Goal: Information Seeking & Learning: Get advice/opinions

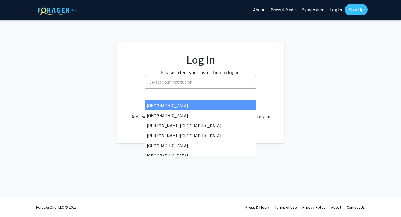
select select
type input "emor"
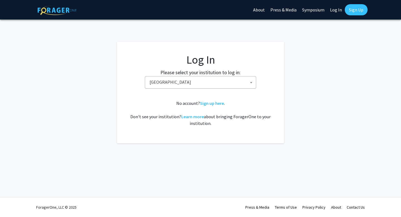
select select "12"
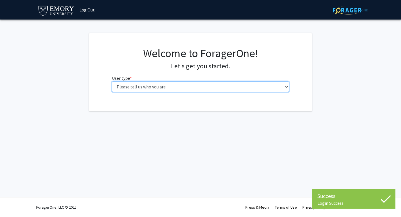
click at [115, 88] on select "Please tell us who you are Undergraduate Student Master's Student Doctoral Cand…" at bounding box center [200, 86] width 177 height 11
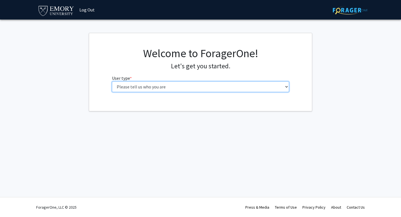
select select "1: undergrad"
click at [112, 81] on select "Please tell us who you are Undergraduate Student Master's Student Doctoral Cand…" at bounding box center [200, 86] width 177 height 11
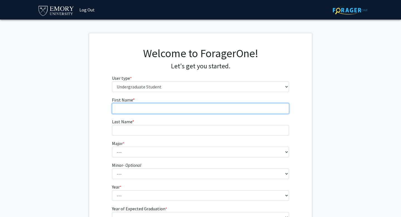
click at [144, 107] on input "First Name * required" at bounding box center [200, 108] width 177 height 11
type input "[PERSON_NAME]"
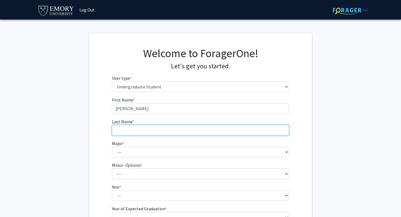
click at [127, 131] on input "Last Name * required" at bounding box center [200, 130] width 177 height 11
type input "Fu"
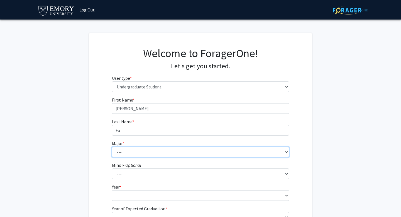
click at [122, 150] on select "--- Accounting African American Studies African Studies American Studies Analyt…" at bounding box center [200, 151] width 177 height 11
select select "56: 1016"
click at [112, 146] on select "--- Accounting African American Studies African Studies American Studies Analyt…" at bounding box center [200, 151] width 177 height 11
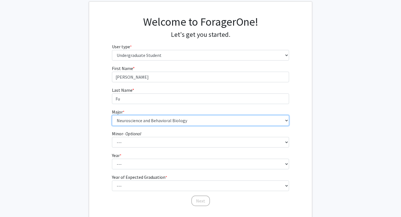
scroll to position [43, 0]
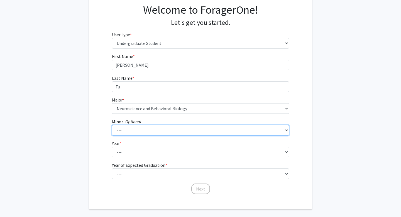
click at [134, 131] on select "--- African American Studies African Studies American Studies Ancient Mediterra…" at bounding box center [200, 130] width 177 height 11
select select "17: 744"
click at [112, 125] on select "--- African American Studies African Studies American Studies Ancient Mediterra…" at bounding box center [200, 130] width 177 height 11
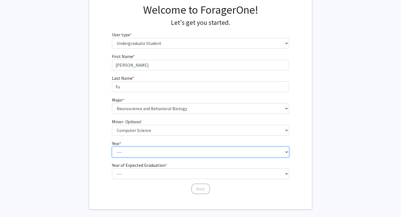
click at [136, 154] on select "--- First-year Sophomore Junior Senior Postbaccalaureate Certificate" at bounding box center [200, 151] width 177 height 11
click at [112, 146] on select "--- First-year Sophomore Junior Senior Postbaccalaureate Certificate" at bounding box center [200, 151] width 177 height 11
click at [133, 154] on select "--- First-year Sophomore Junior Senior Postbaccalaureate Certificate" at bounding box center [200, 151] width 177 height 11
select select "3: junior"
click at [112, 146] on select "--- First-year Sophomore Junior Senior Postbaccalaureate Certificate" at bounding box center [200, 151] width 177 height 11
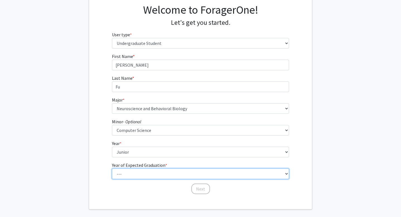
click at [140, 172] on select "--- 2025 2026 2027 2028 2029 2030 2031 2032 2033 2034" at bounding box center [200, 173] width 177 height 11
select select "3: 2027"
click at [112, 168] on select "--- 2025 2026 2027 2028 2029 2030 2031 2032 2033 2034" at bounding box center [200, 173] width 177 height 11
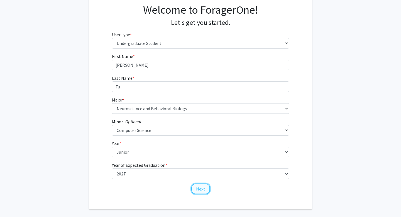
click at [198, 192] on button "Next" at bounding box center [200, 188] width 19 height 11
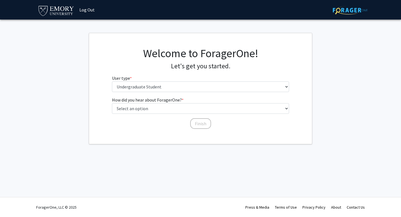
scroll to position [0, 0]
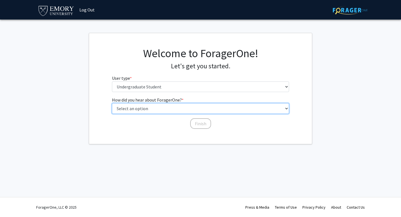
click at [161, 107] on select "Select an option Peer/student recommendation Faculty/staff recommendation Unive…" at bounding box center [200, 108] width 177 height 11
select select "2: faculty_recommendation"
click at [112, 103] on select "Select an option Peer/student recommendation Faculty/staff recommendation Unive…" at bounding box center [200, 108] width 177 height 11
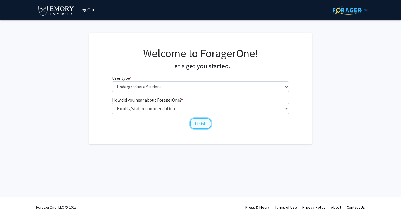
click at [199, 125] on button "Finish" at bounding box center [200, 123] width 21 height 11
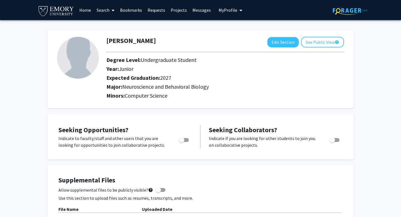
click at [176, 10] on link "Projects" at bounding box center [179, 9] width 22 height 19
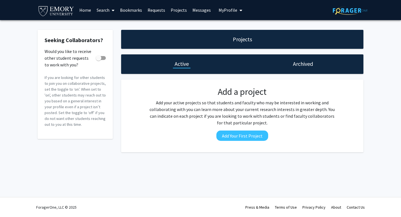
click at [108, 9] on link "Search" at bounding box center [105, 9] width 23 height 19
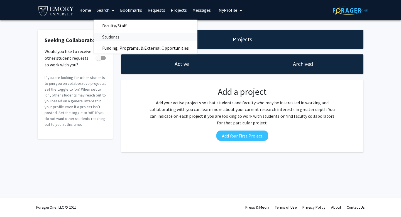
click at [109, 35] on span "Students" at bounding box center [111, 36] width 34 height 11
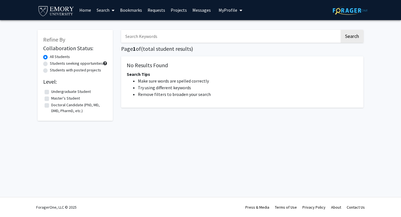
click at [108, 10] on link "Search" at bounding box center [105, 9] width 23 height 19
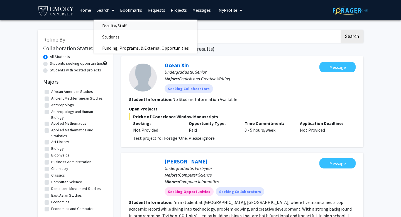
click at [116, 26] on span "Faculty/Staff" at bounding box center [114, 25] width 41 height 11
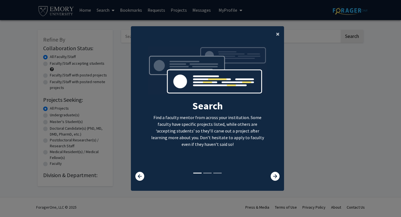
click at [278, 32] on span "×" at bounding box center [278, 34] width 4 height 9
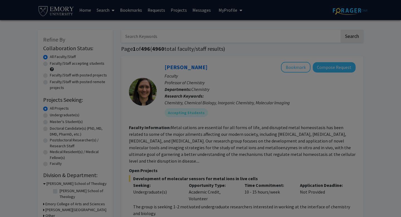
click at [278, 35] on ng-component "× Search Find a faculty mentor from across your institution. Some faculty have …" at bounding box center [207, 55] width 153 height 159
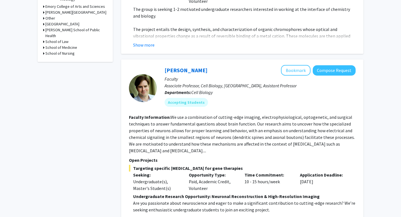
scroll to position [213, 0]
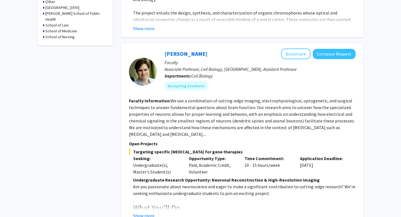
click at [180, 48] on div "Matt Rowan Bookmark Compose Request" at bounding box center [259, 53] width 191 height 11
click at [180, 50] on link "Matt Rowan" at bounding box center [185, 53] width 43 height 7
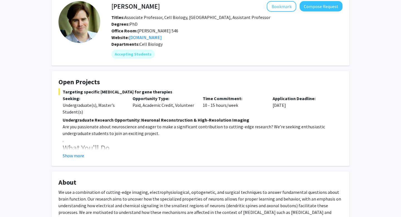
scroll to position [40, 0]
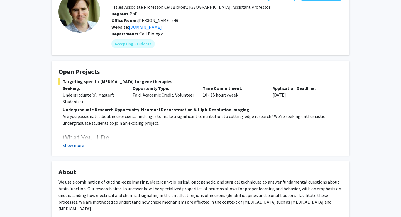
click at [73, 144] on button "Show more" at bounding box center [73, 145] width 21 height 7
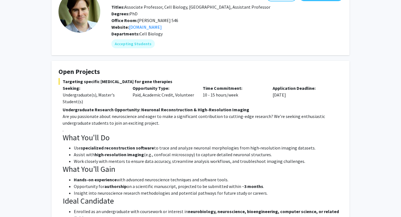
click at [197, 184] on li "Opportunity for authorship on a scientific manuscript, projected to be submitte…" at bounding box center [208, 186] width 269 height 7
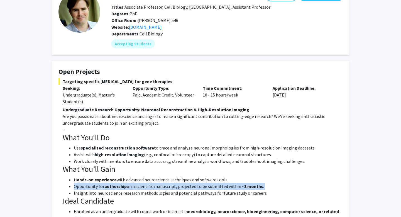
click at [197, 184] on li "Opportunity for authorship on a scientific manuscript, projected to be submitte…" at bounding box center [208, 186] width 269 height 7
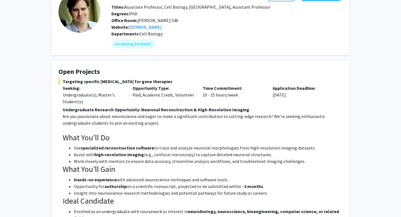
click at [189, 169] on h3 "What You’ll Gain" at bounding box center [203, 168] width 280 height 9
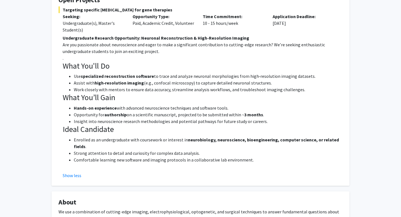
scroll to position [116, 0]
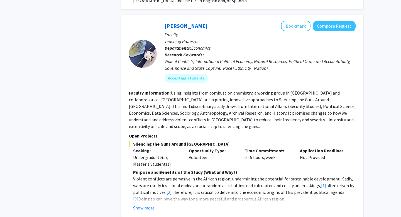
scroll to position [425, 0]
